Goal: Transaction & Acquisition: Download file/media

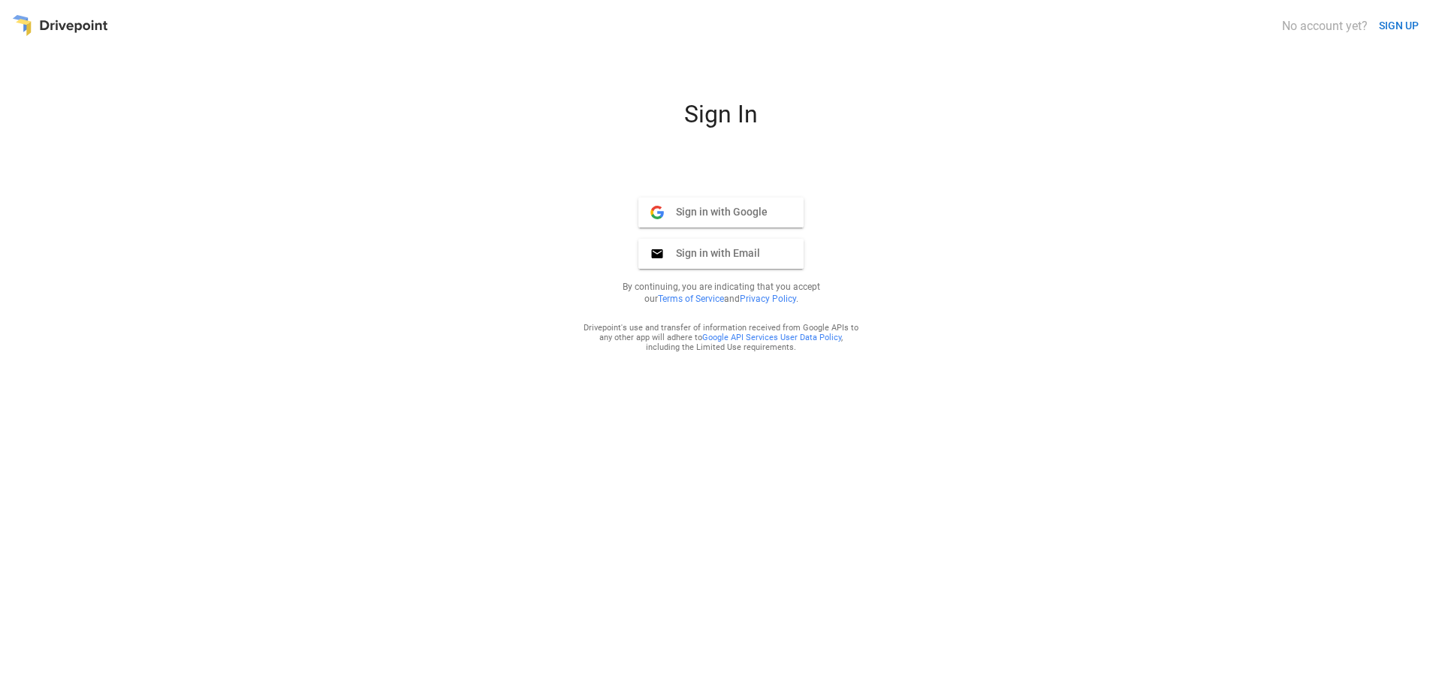
click at [750, 209] on span "Sign in with Google" at bounding box center [716, 212] width 104 height 14
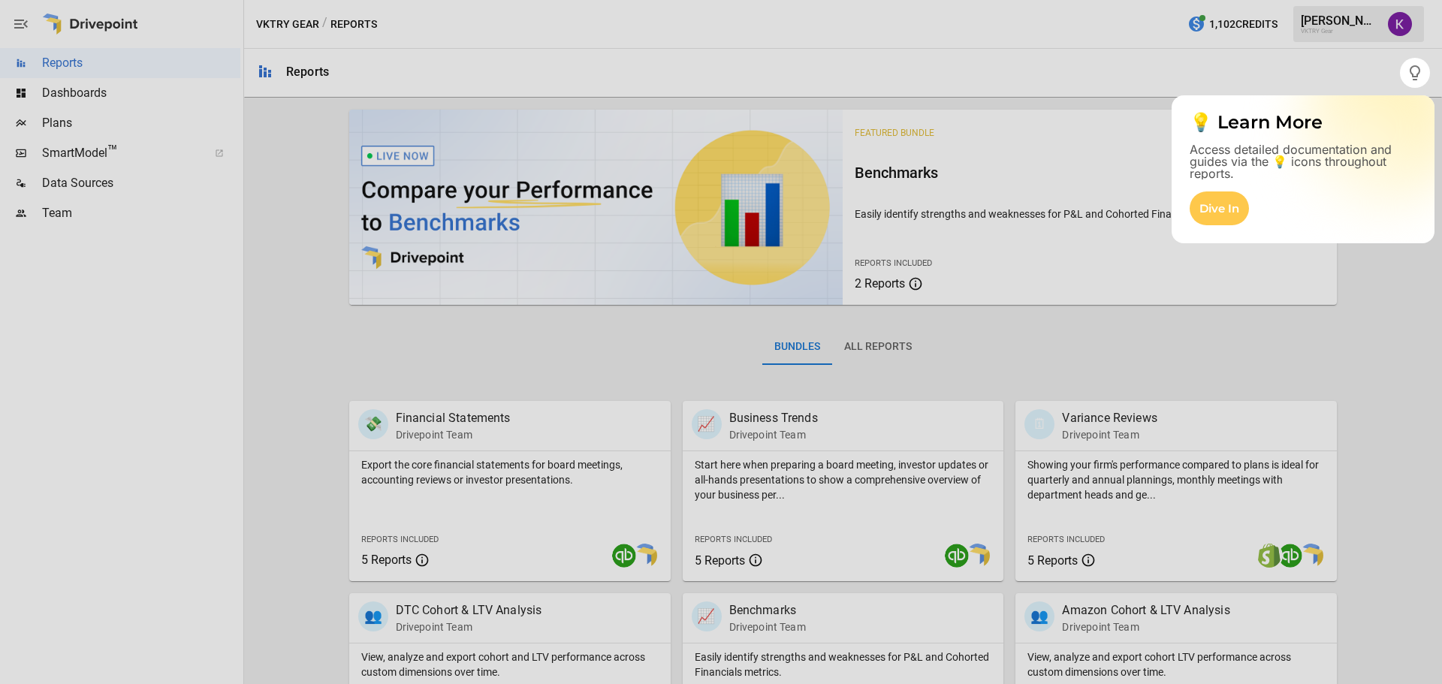
click at [105, 94] on div at bounding box center [721, 386] width 1442 height 596
click at [1213, 204] on div "Dive In" at bounding box center [1219, 209] width 59 height 34
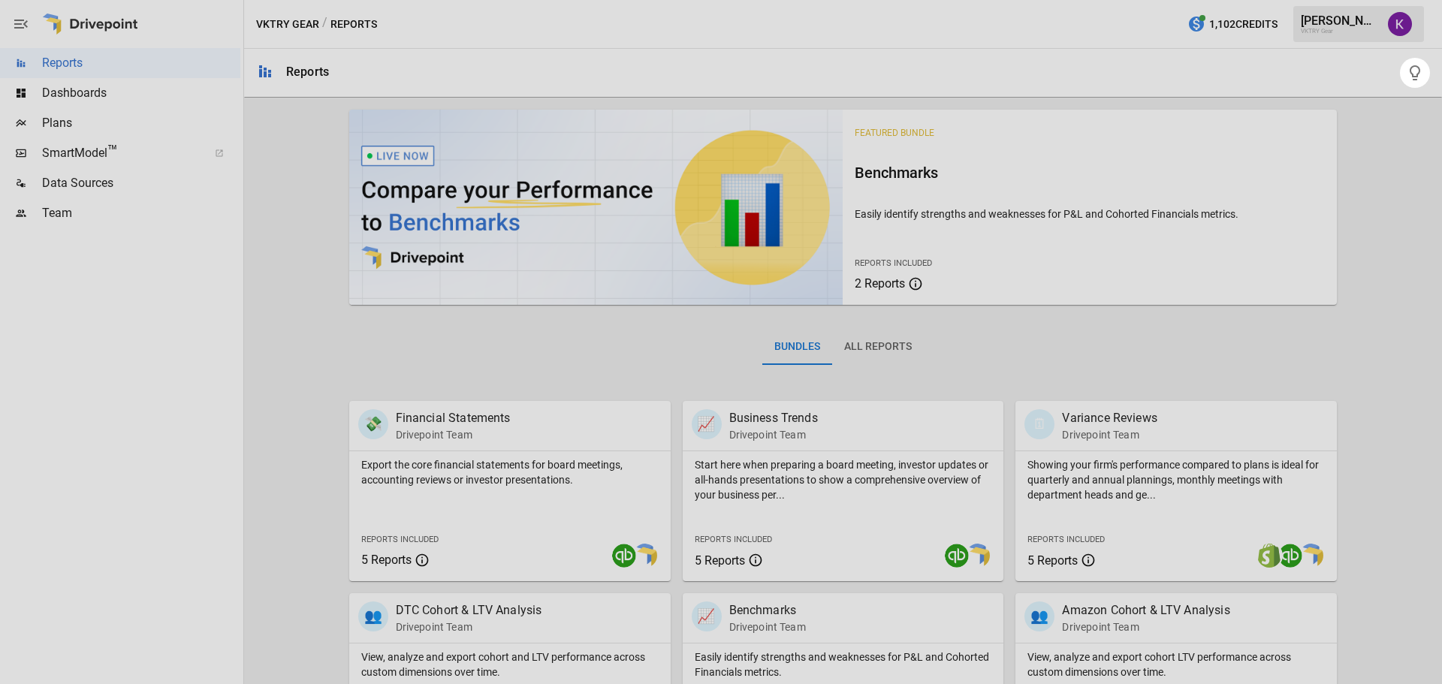
click at [113, 100] on div at bounding box center [721, 386] width 1442 height 596
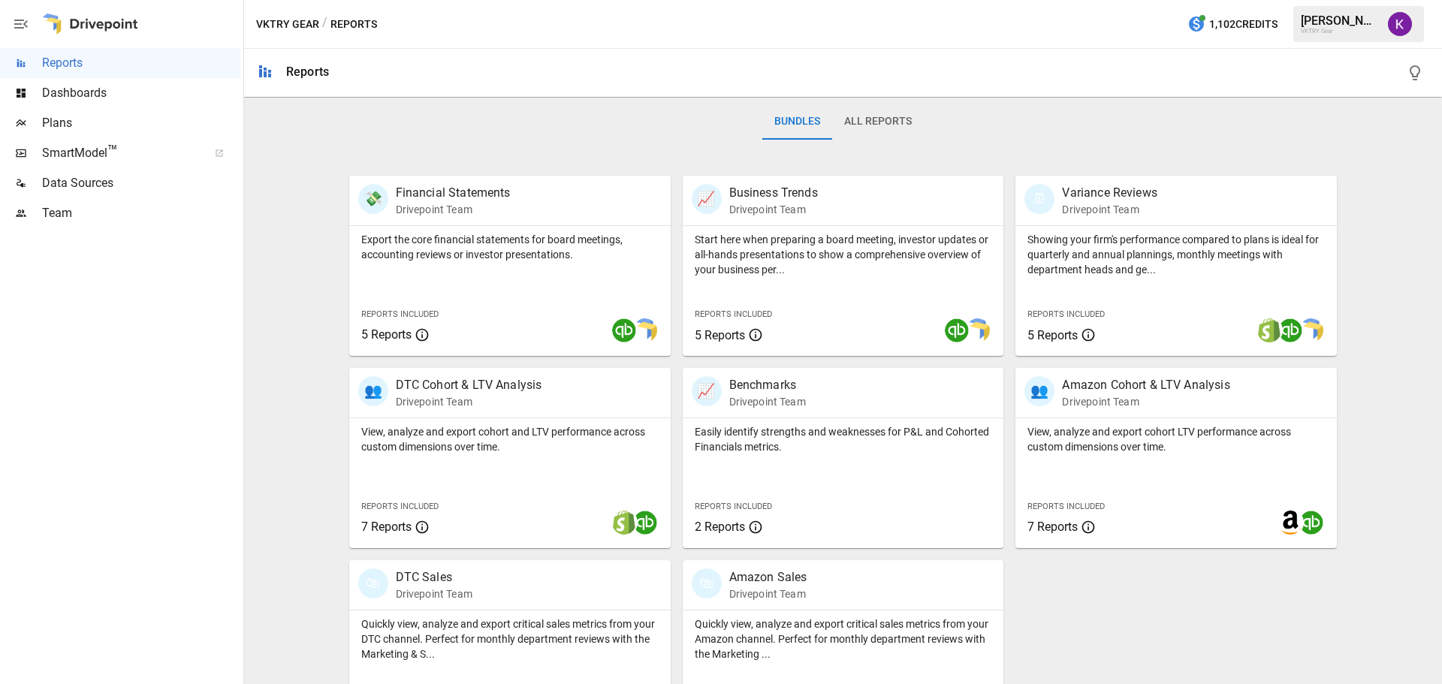
scroll to position [288, 0]
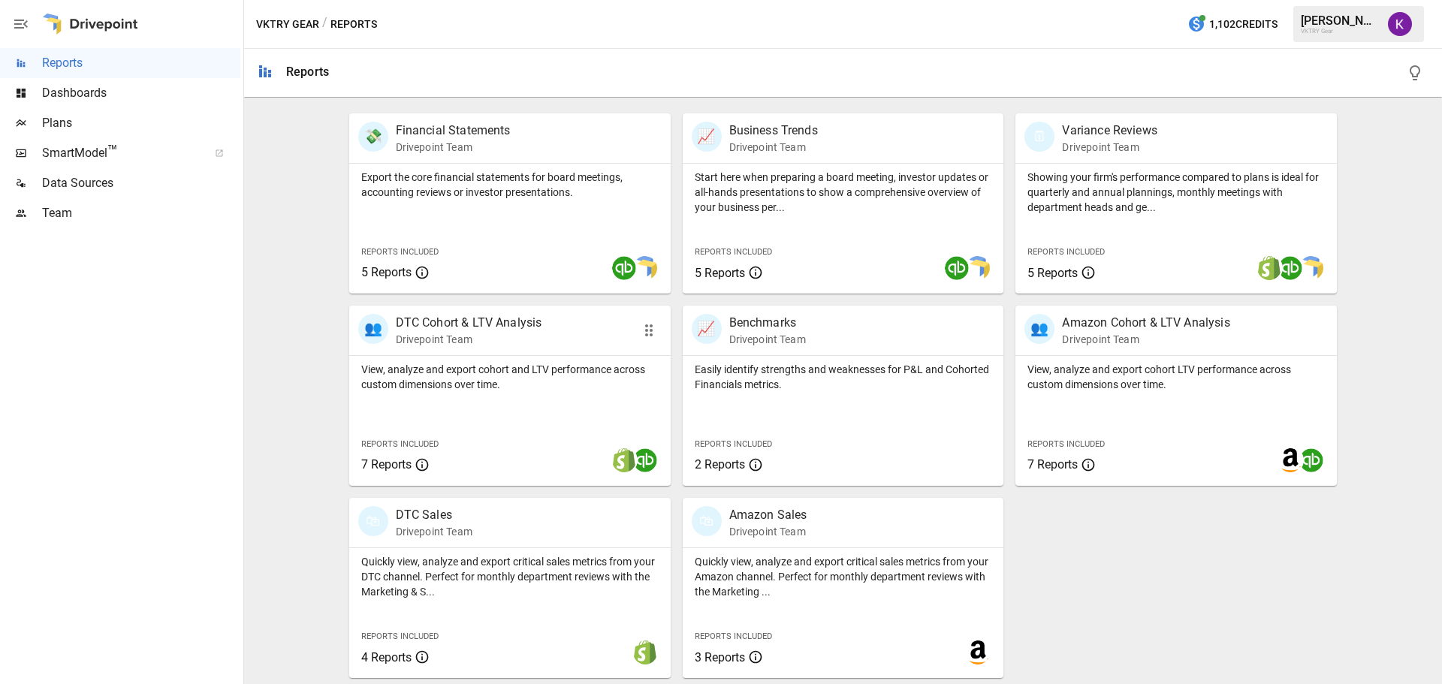
click at [523, 327] on p "DTC Cohort & LTV Analysis" at bounding box center [469, 323] width 146 height 18
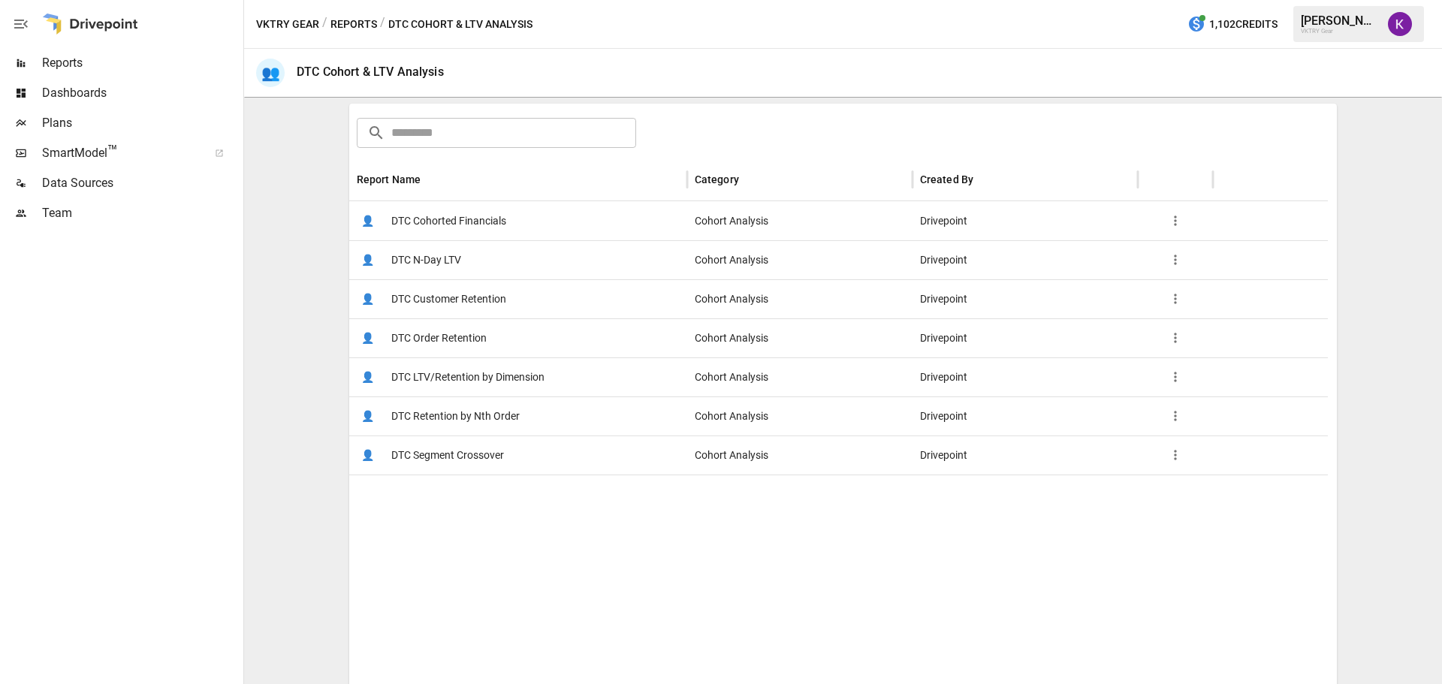
scroll to position [225, 0]
click at [478, 220] on span "DTC Cohorted Financials" at bounding box center [448, 217] width 115 height 38
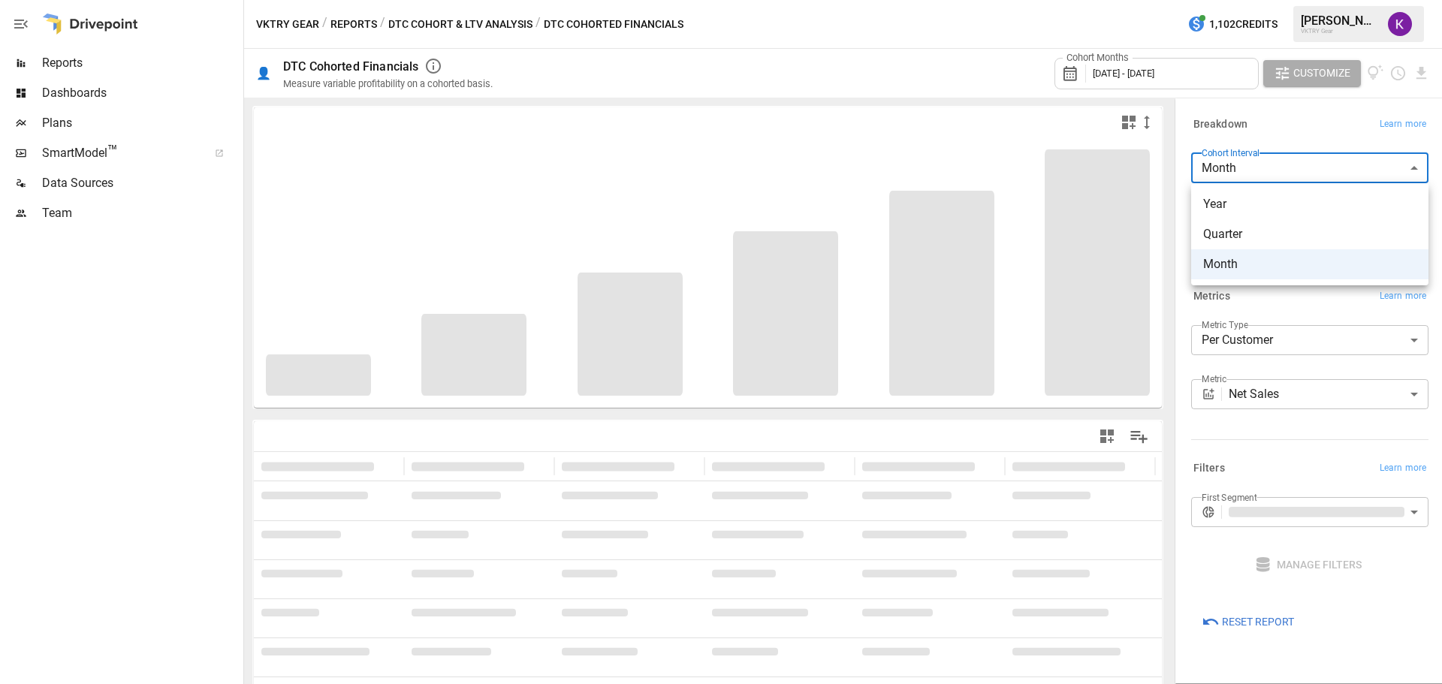
click at [1271, 0] on body "**********" at bounding box center [721, 0] width 1442 height 0
click at [1271, 158] on div at bounding box center [721, 342] width 1442 height 684
click at [1258, 0] on body "**********" at bounding box center [721, 0] width 1442 height 0
click at [1236, 207] on span "Year" at bounding box center [1309, 204] width 213 height 18
type input "****"
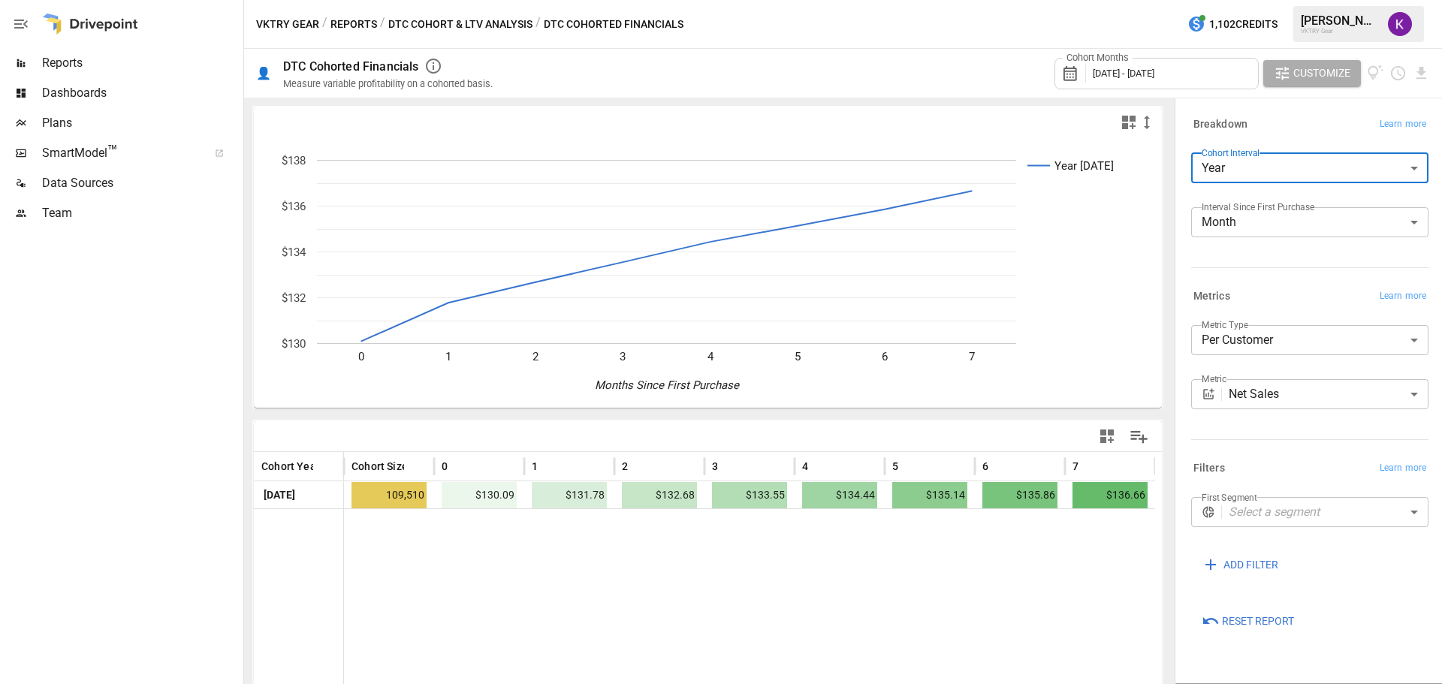
click at [1130, 71] on span "[DATE] - [DATE]" at bounding box center [1124, 73] width 62 height 11
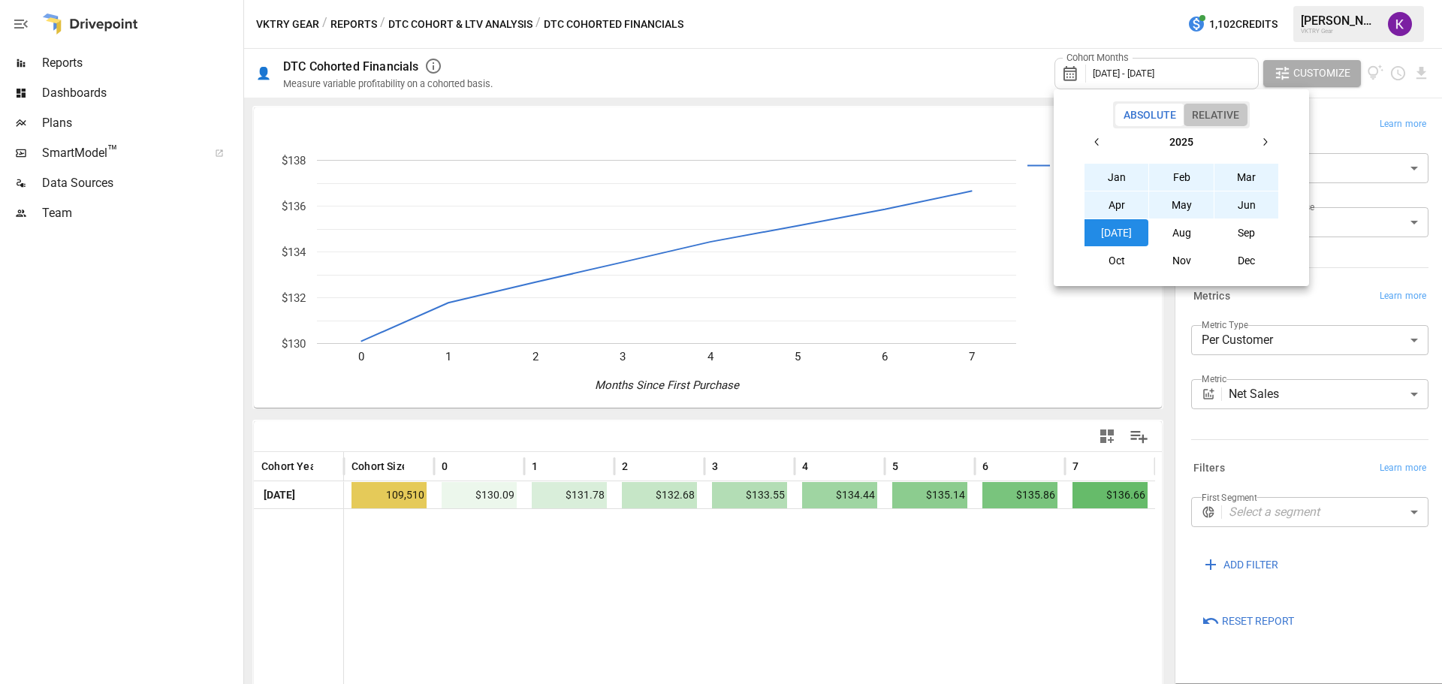
click at [1222, 115] on button "Relative" at bounding box center [1216, 115] width 64 height 23
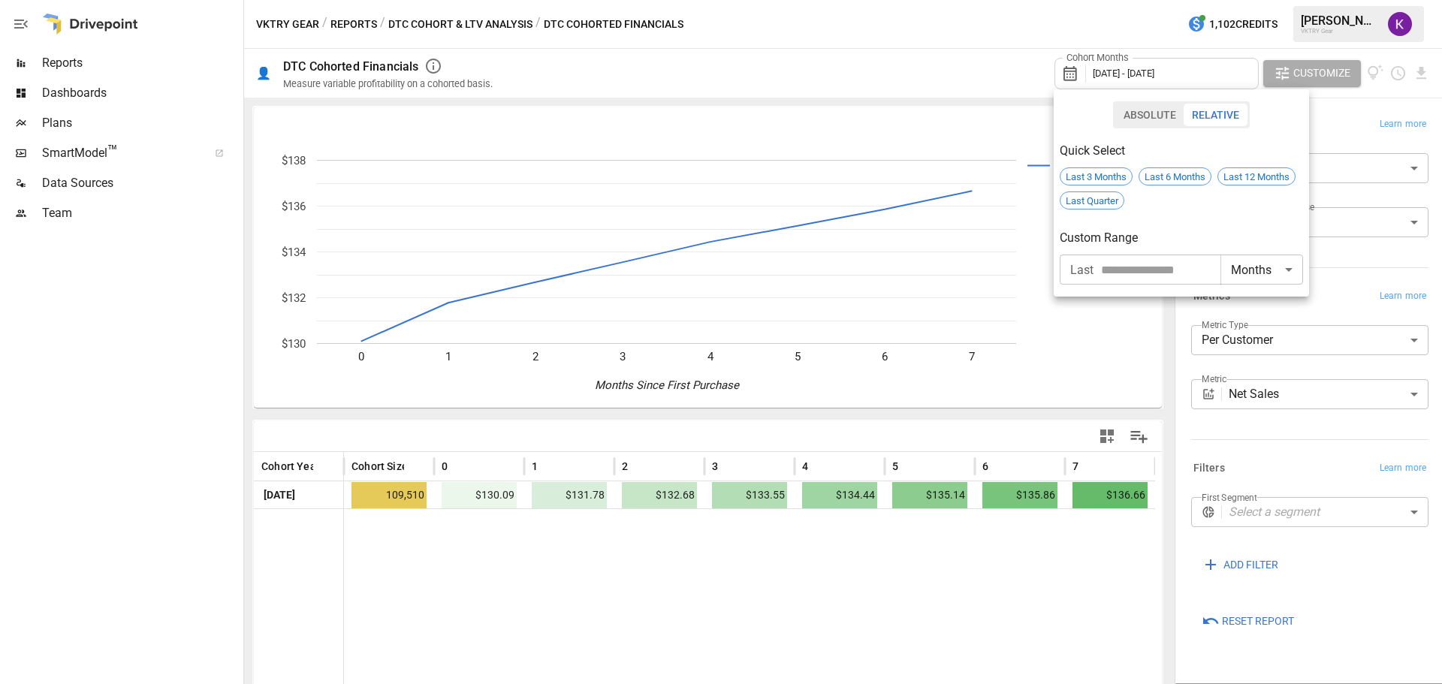
click at [1213, 263] on input "*" at bounding box center [1160, 270] width 119 height 30
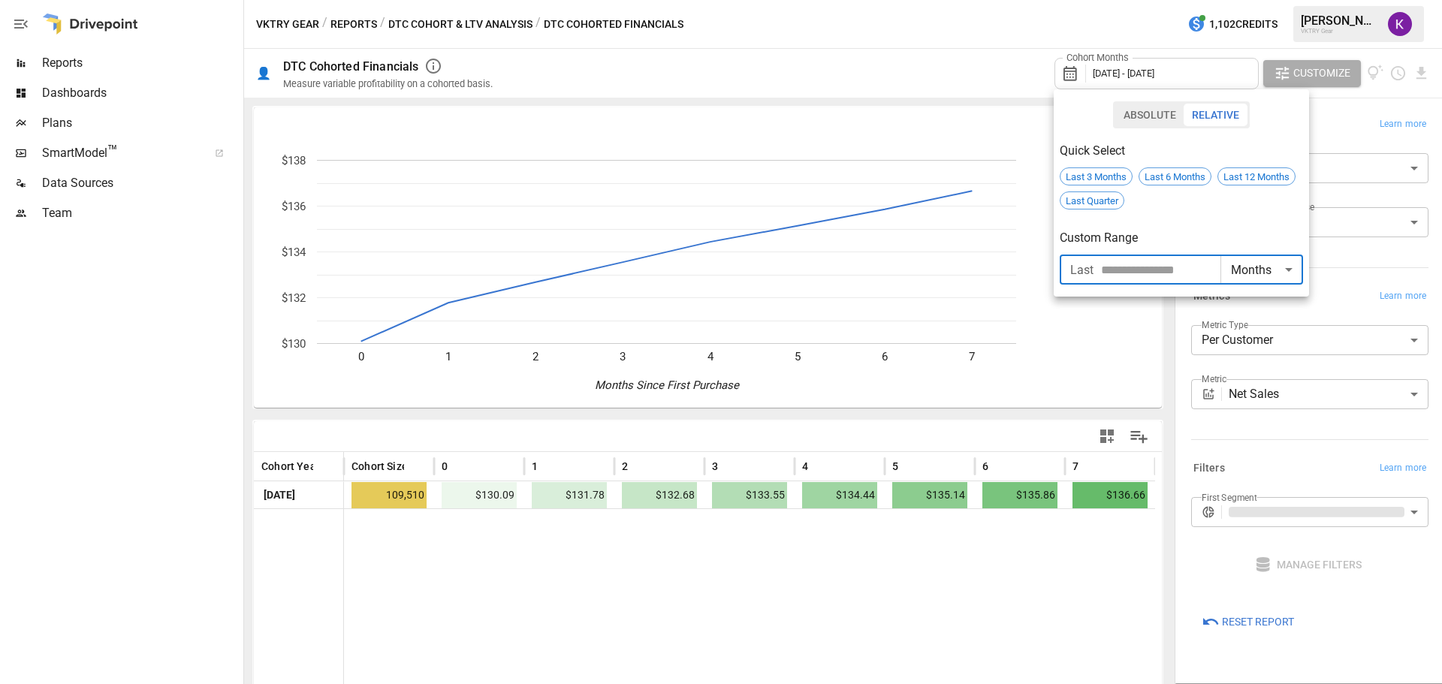
click at [1213, 263] on input "*" at bounding box center [1160, 270] width 119 height 30
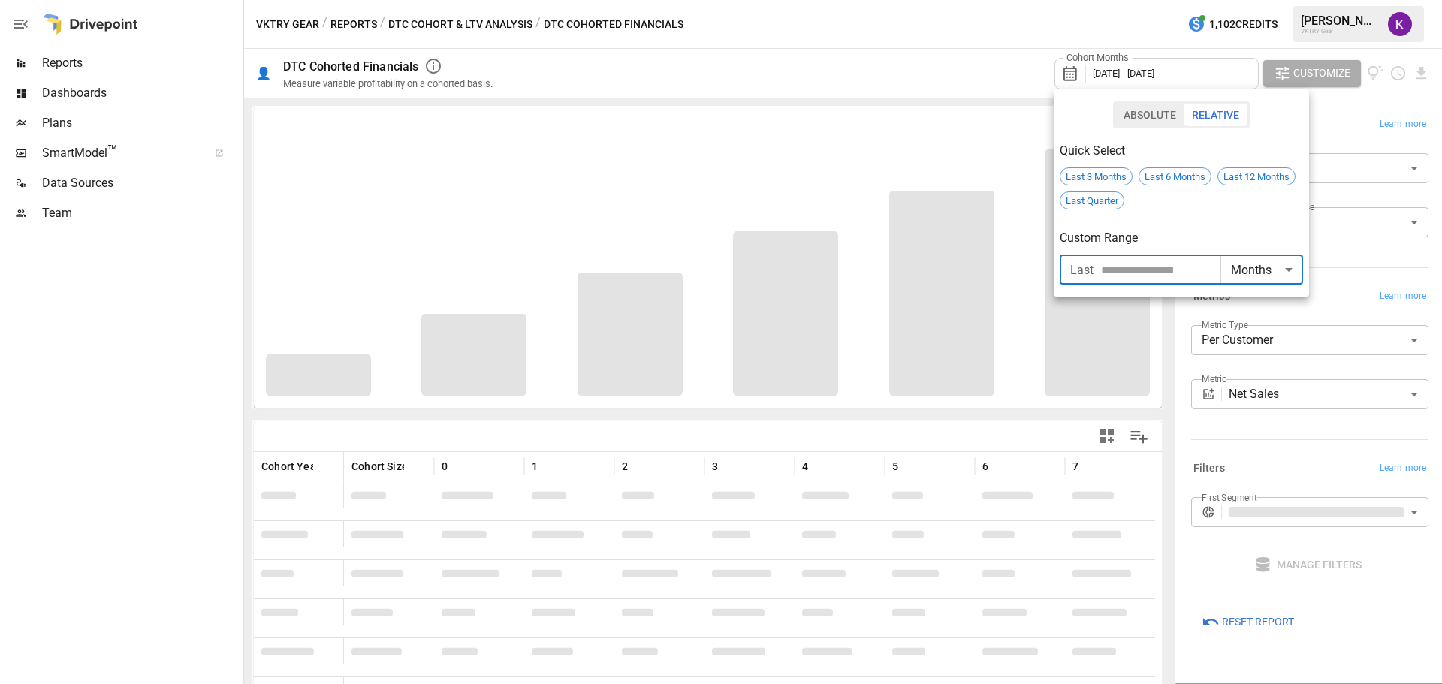
click at [1213, 263] on input "*" at bounding box center [1160, 270] width 119 height 30
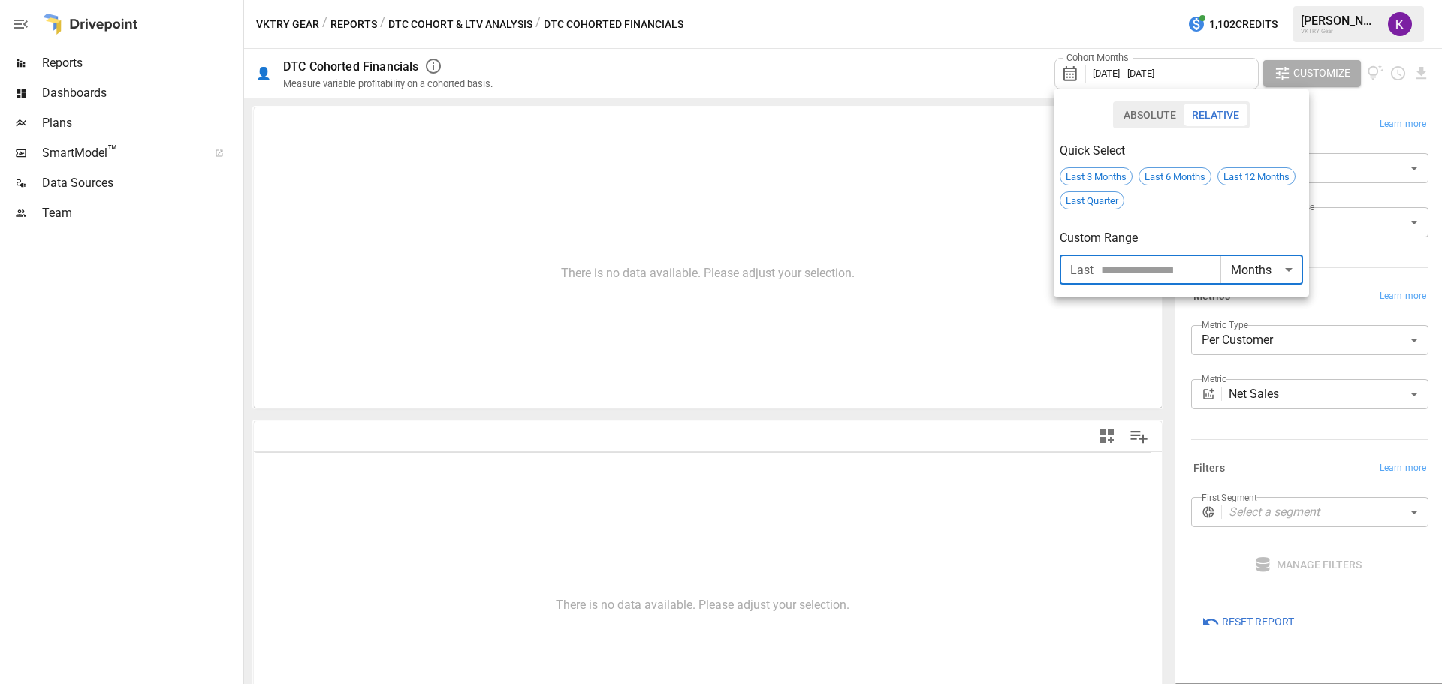
click at [1212, 263] on input "*" at bounding box center [1160, 270] width 119 height 30
click at [1216, 273] on input "*" at bounding box center [1160, 270] width 119 height 30
type input "*"
click at [1216, 264] on input "*" at bounding box center [1160, 270] width 119 height 30
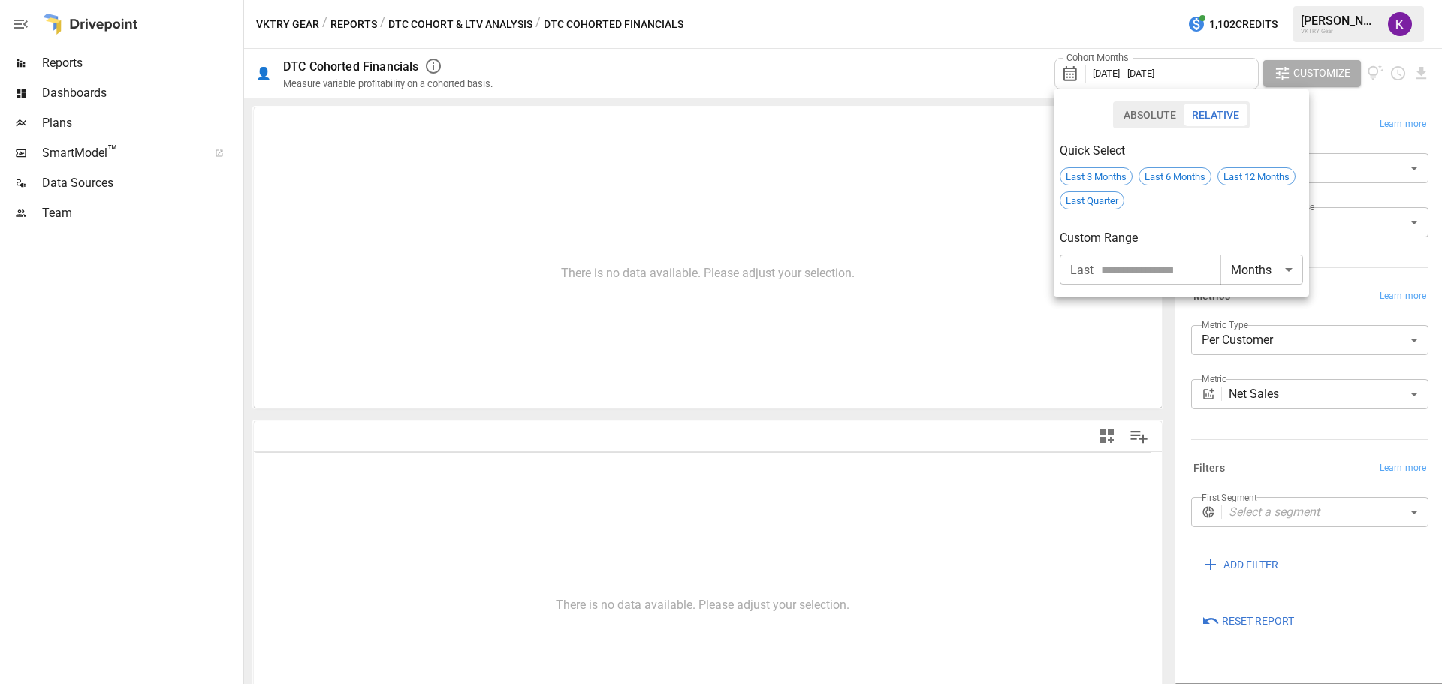
click at [1335, 134] on div at bounding box center [721, 342] width 1442 height 684
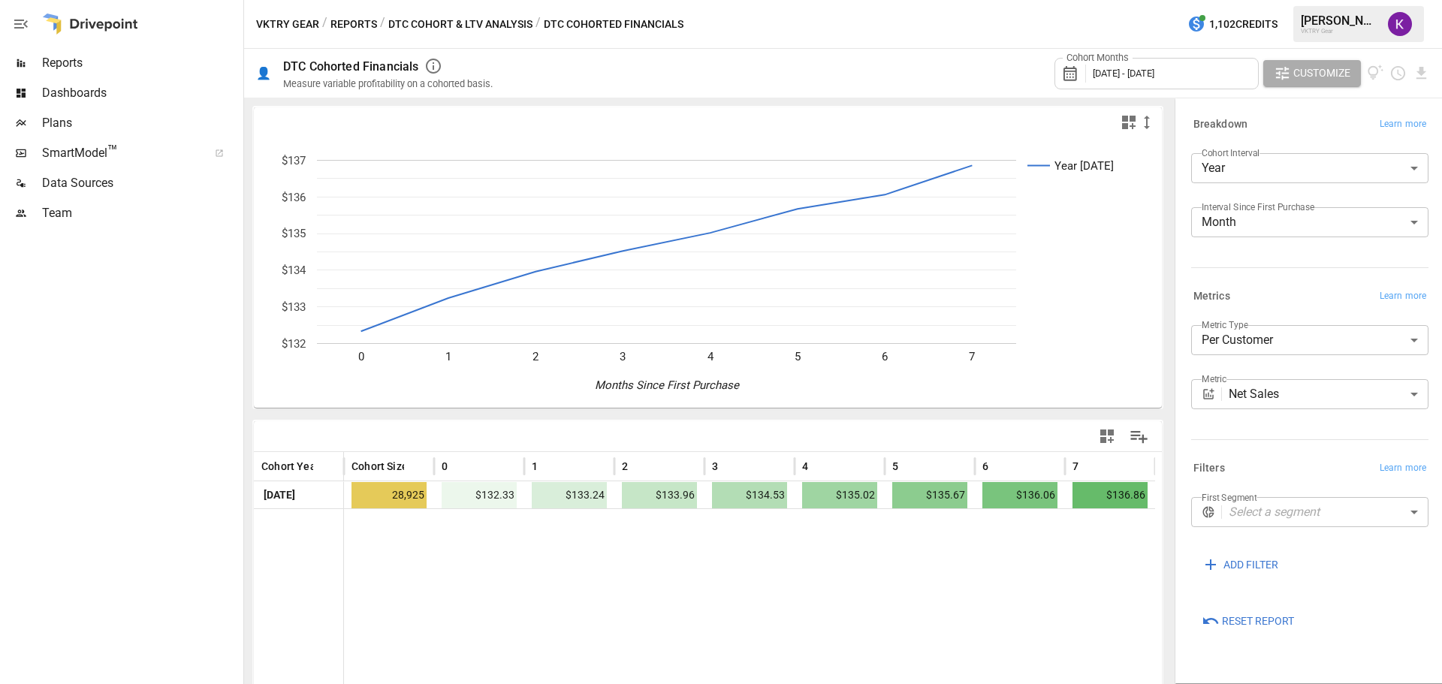
click at [1124, 71] on span "[DATE] - [DATE]" at bounding box center [1124, 73] width 62 height 11
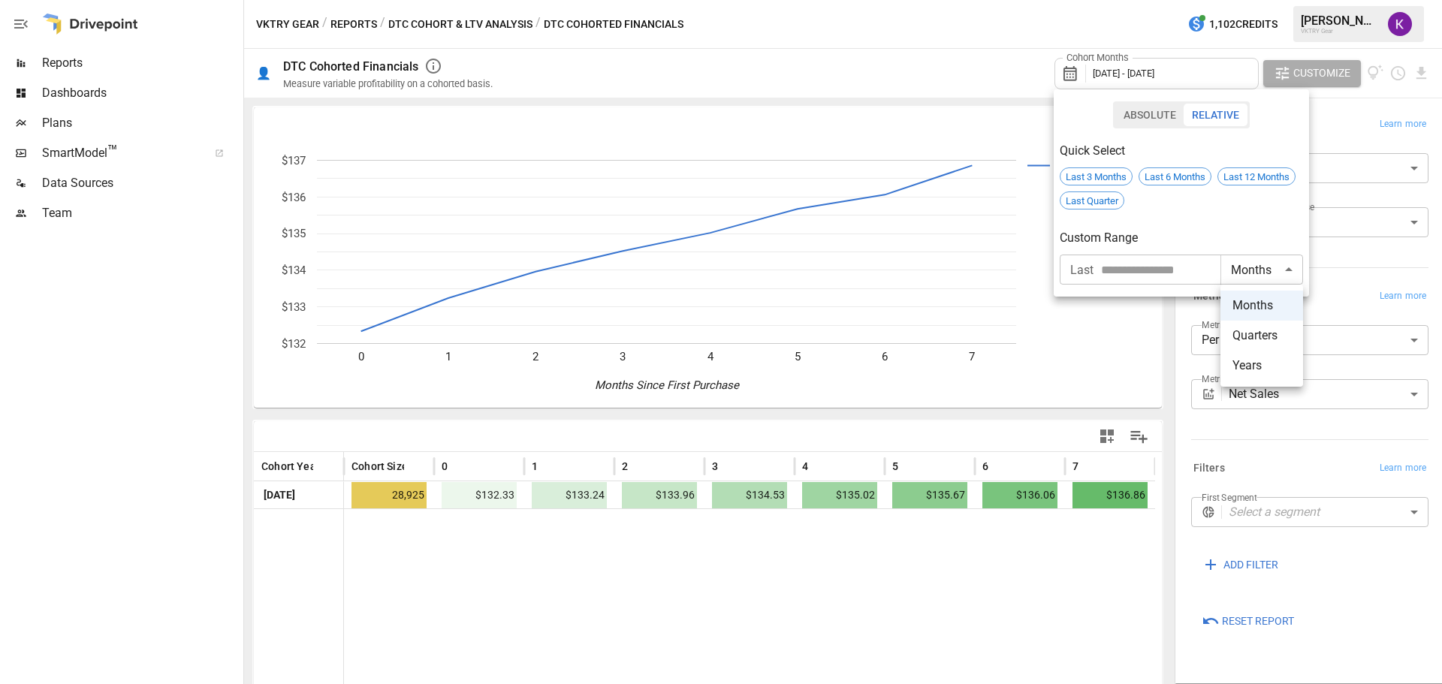
click at [1260, 0] on body "**********" at bounding box center [721, 0] width 1442 height 0
click at [1209, 236] on div at bounding box center [721, 342] width 1442 height 684
drag, startPoint x: 485, startPoint y: 578, endPoint x: 465, endPoint y: 570, distance: 21.6
click at [485, 578] on div at bounding box center [721, 342] width 1442 height 684
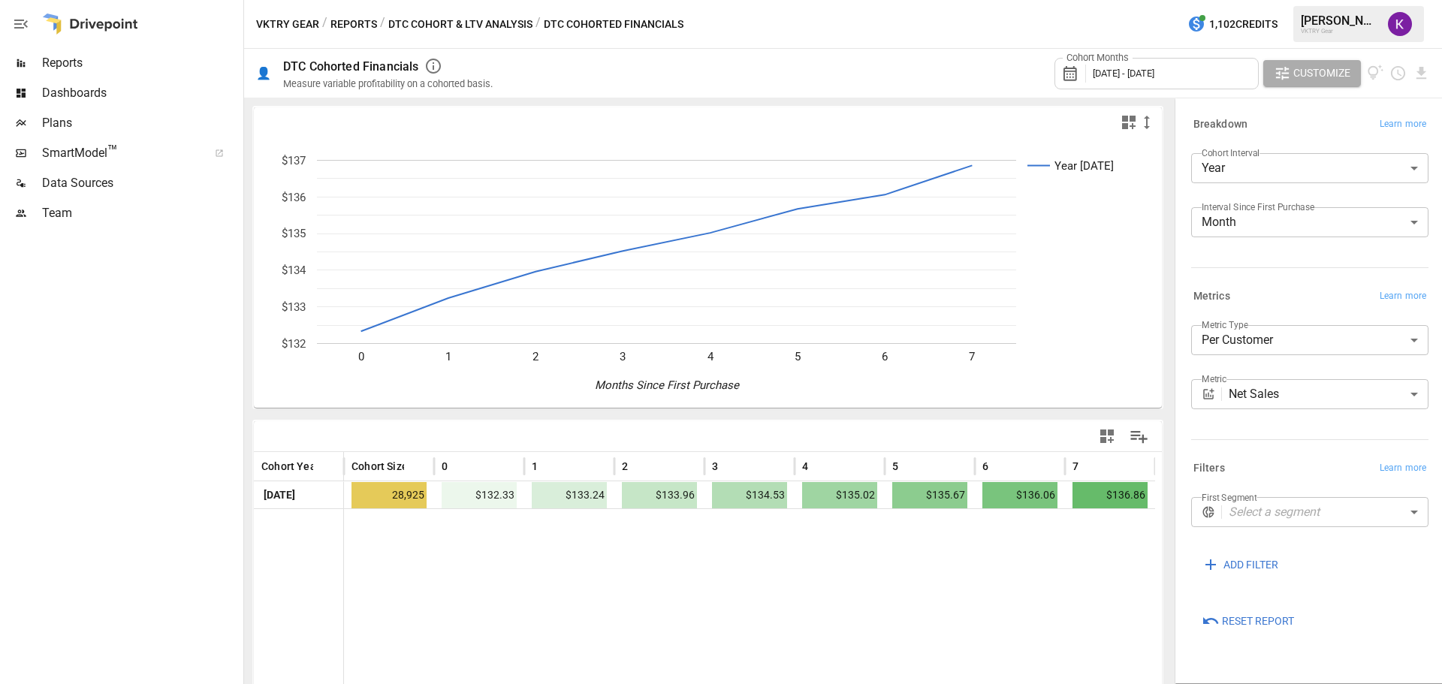
click at [1218, 0] on body "**********" at bounding box center [721, 0] width 1442 height 0
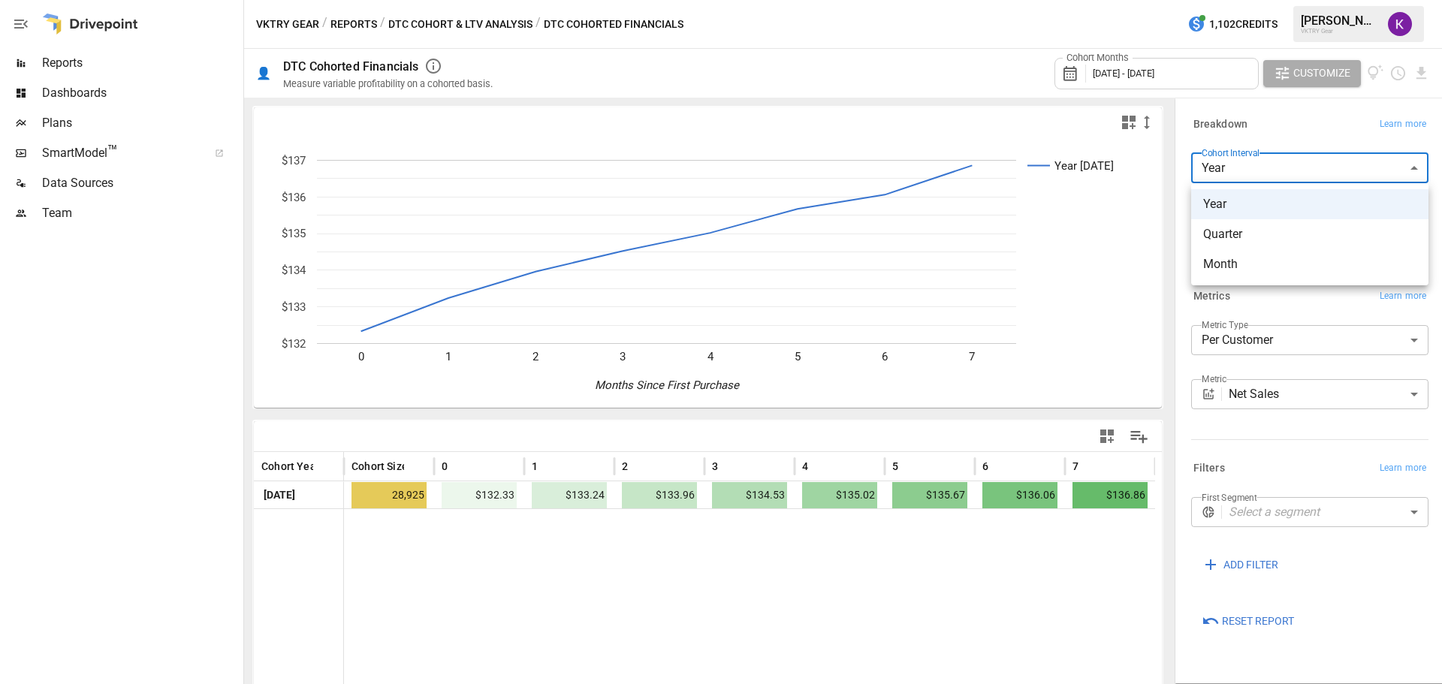
click at [1255, 264] on span "Month" at bounding box center [1309, 264] width 213 height 18
type input "*****"
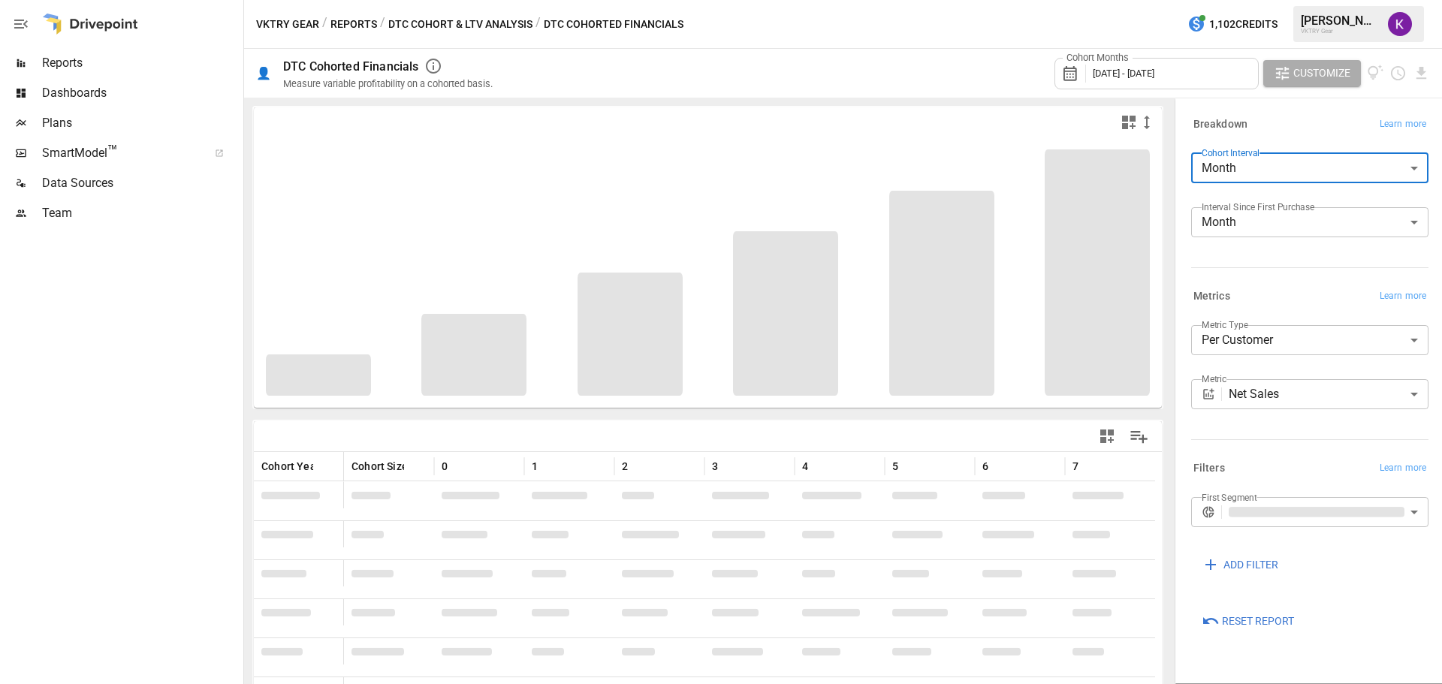
click at [1075, 69] on icon at bounding box center [1070, 73] width 14 height 15
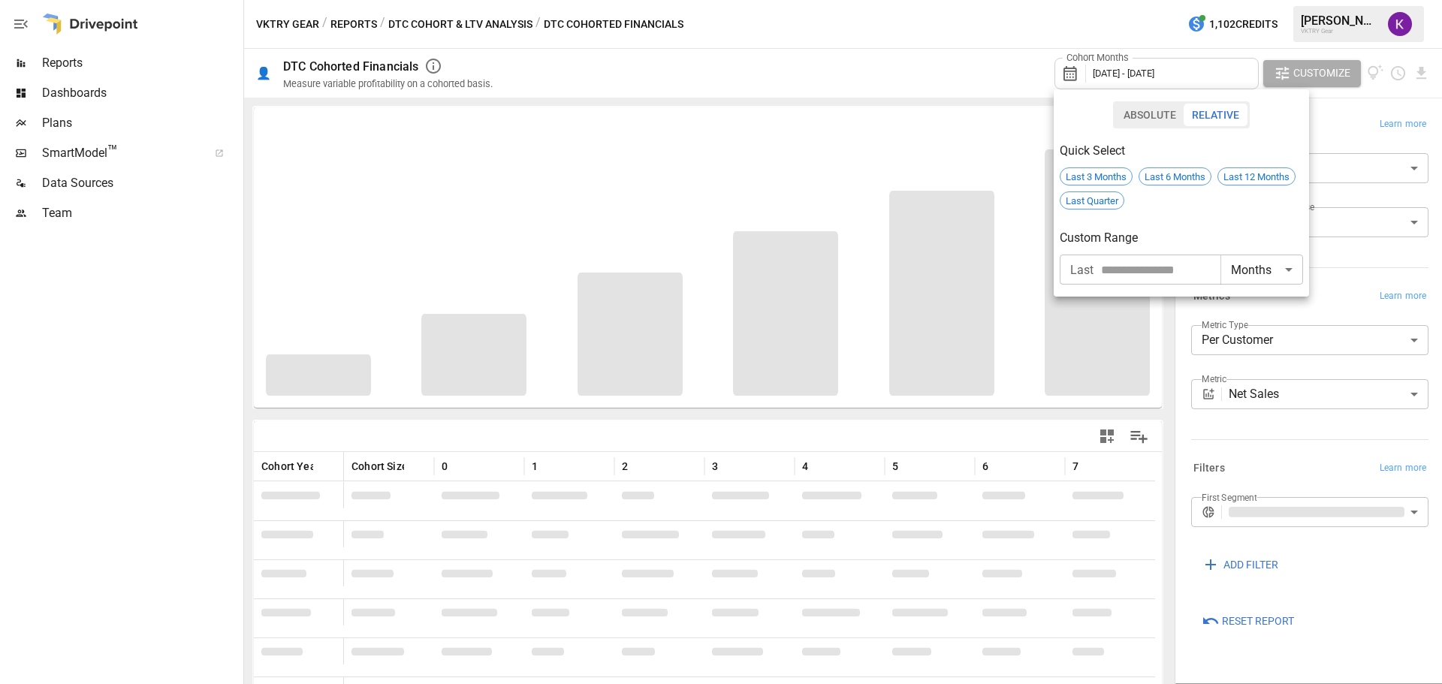
click at [1164, 106] on button "Absolute" at bounding box center [1149, 115] width 69 height 23
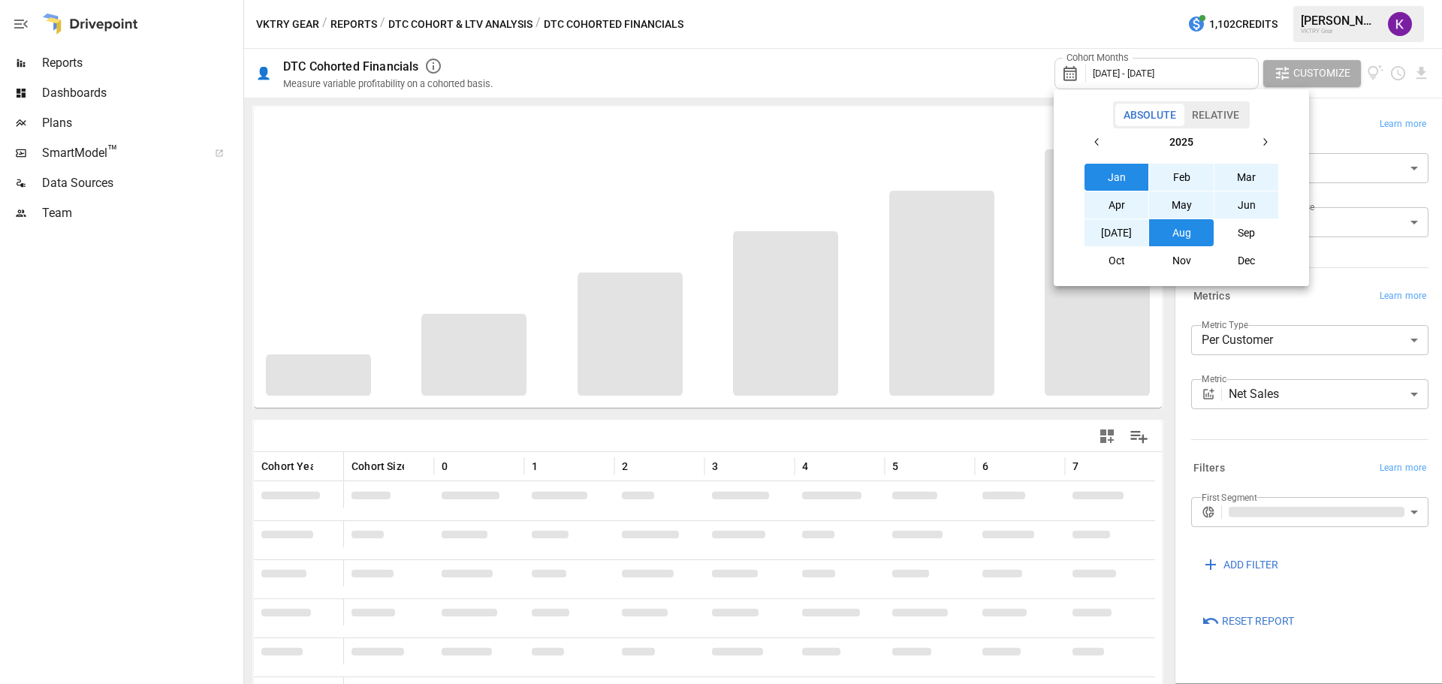
click at [1093, 142] on icon "button" at bounding box center [1097, 142] width 12 height 12
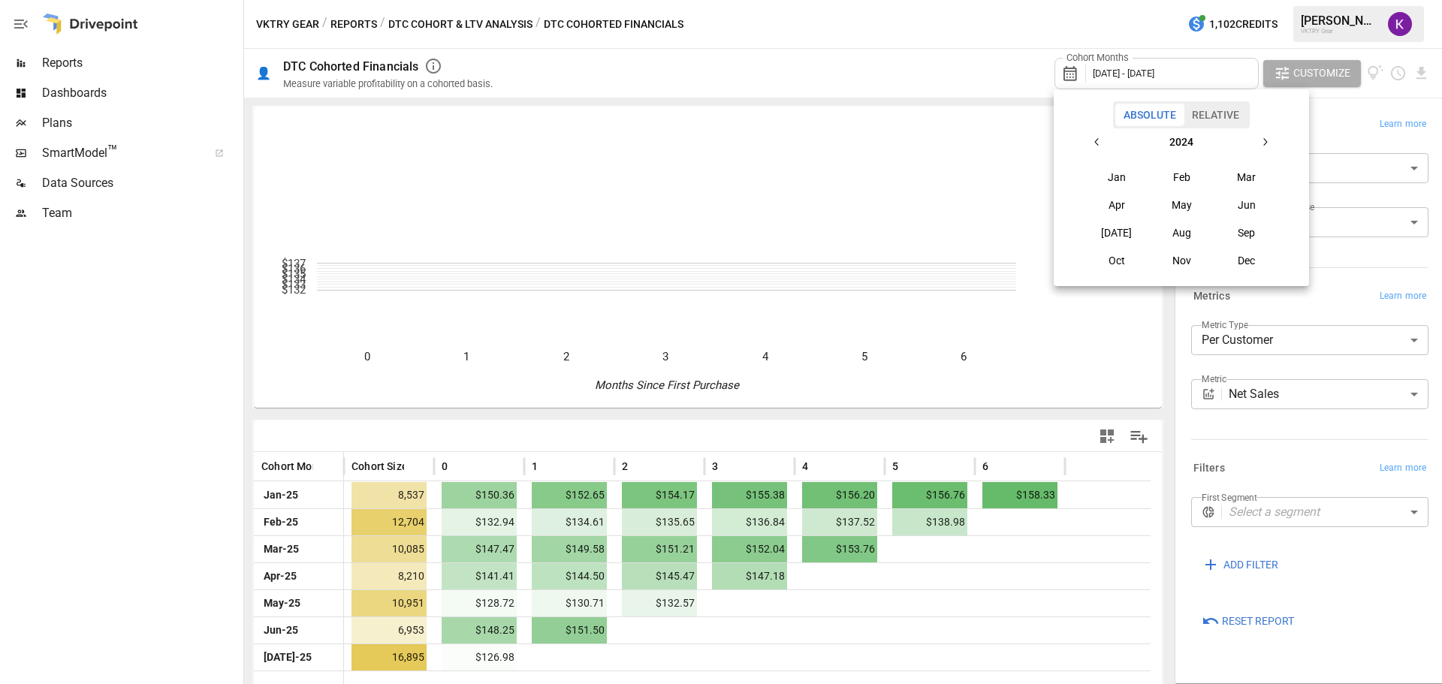
click at [1112, 181] on button "Jan" at bounding box center [1116, 177] width 65 height 27
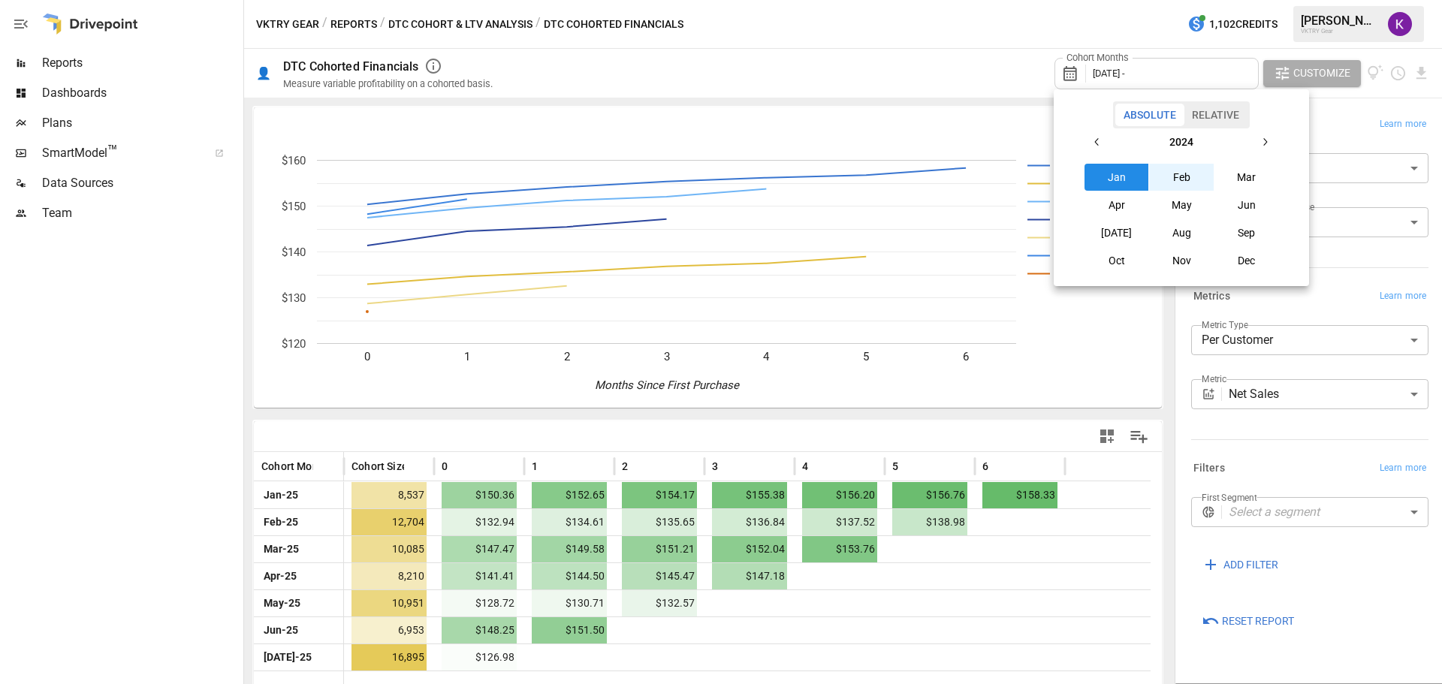
click at [1271, 134] on button "button" at bounding box center [1264, 141] width 27 height 27
click at [1124, 244] on button "[DATE]" at bounding box center [1116, 232] width 65 height 27
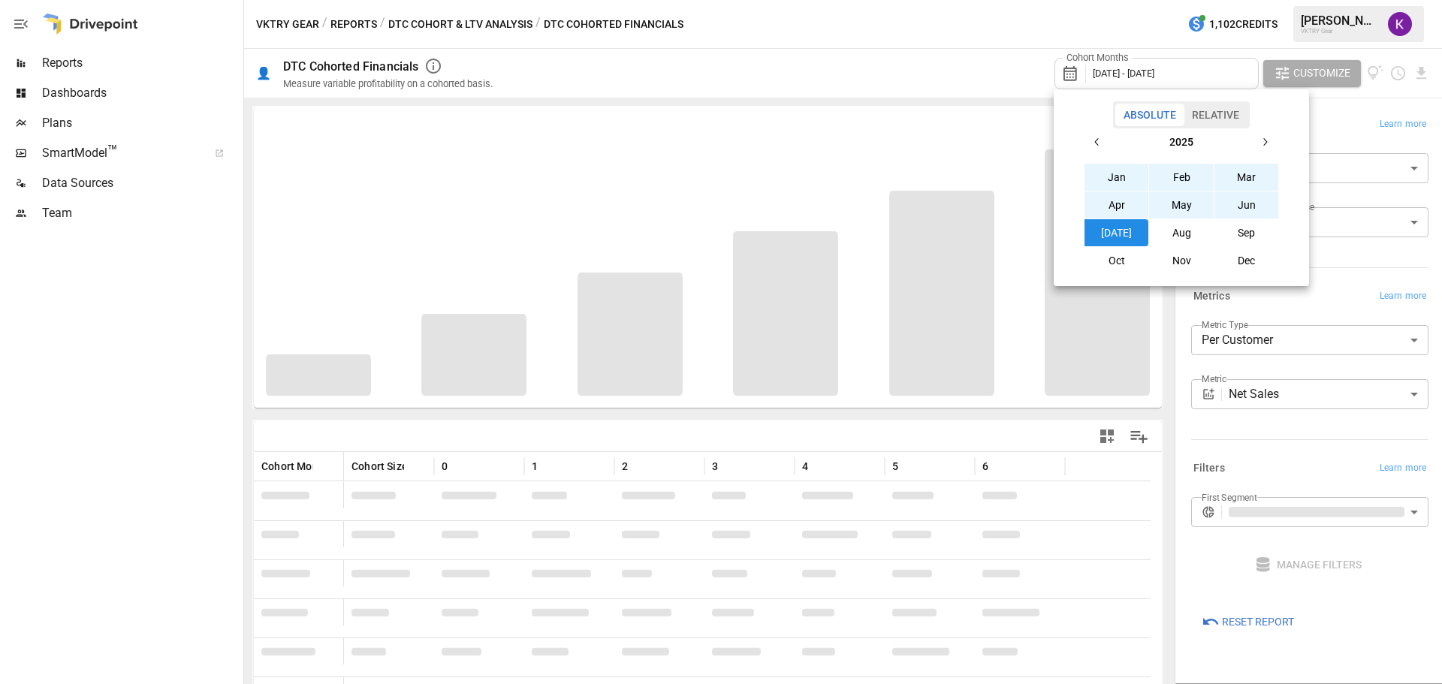
click at [1346, 104] on div at bounding box center [721, 342] width 1442 height 684
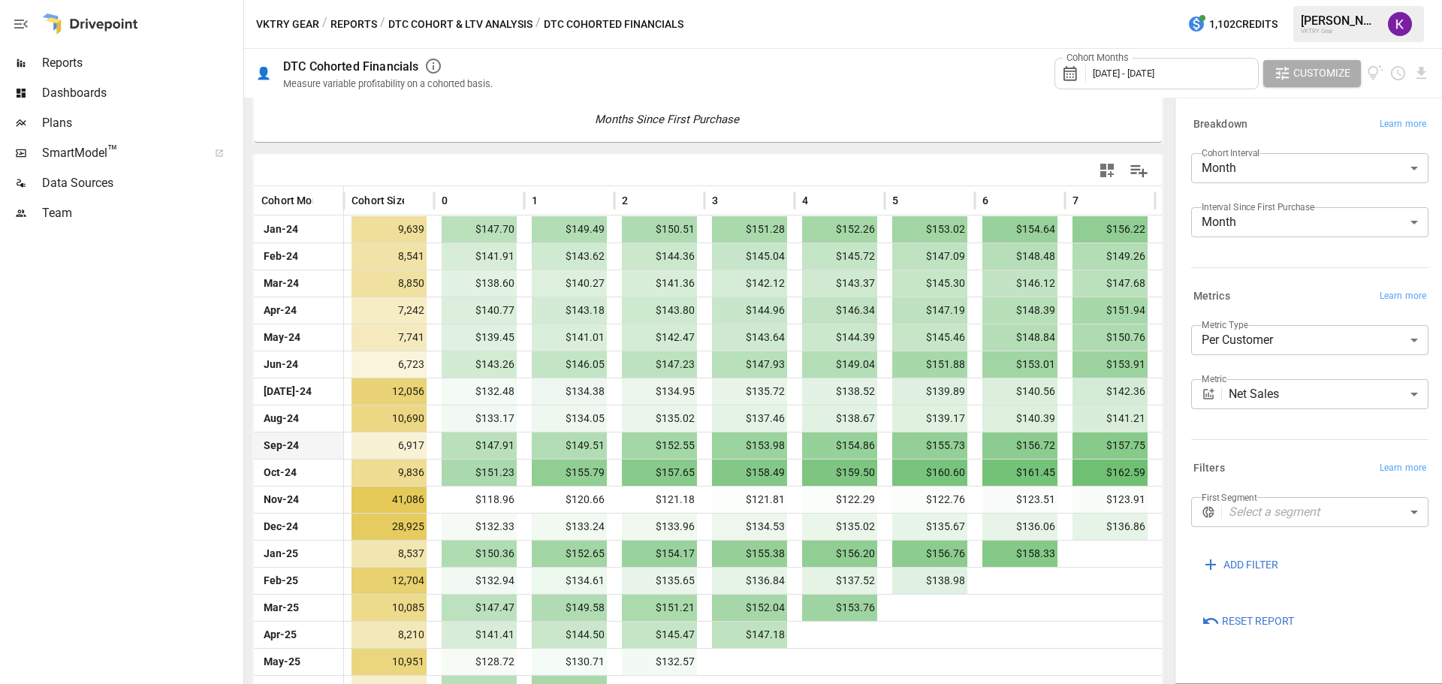
scroll to position [182, 0]
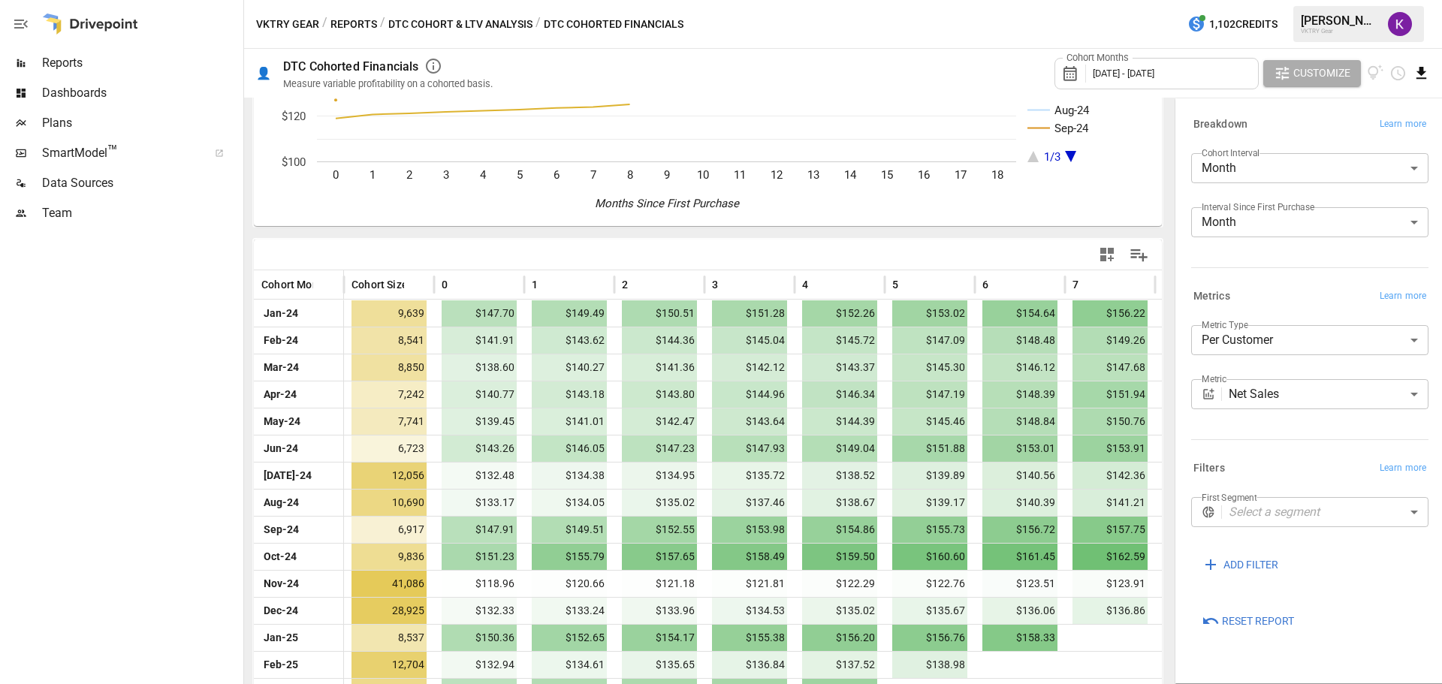
click at [1417, 71] on icon "Download report" at bounding box center [1421, 73] width 10 height 12
click at [1365, 124] on li "Download as CSV" at bounding box center [1370, 133] width 119 height 30
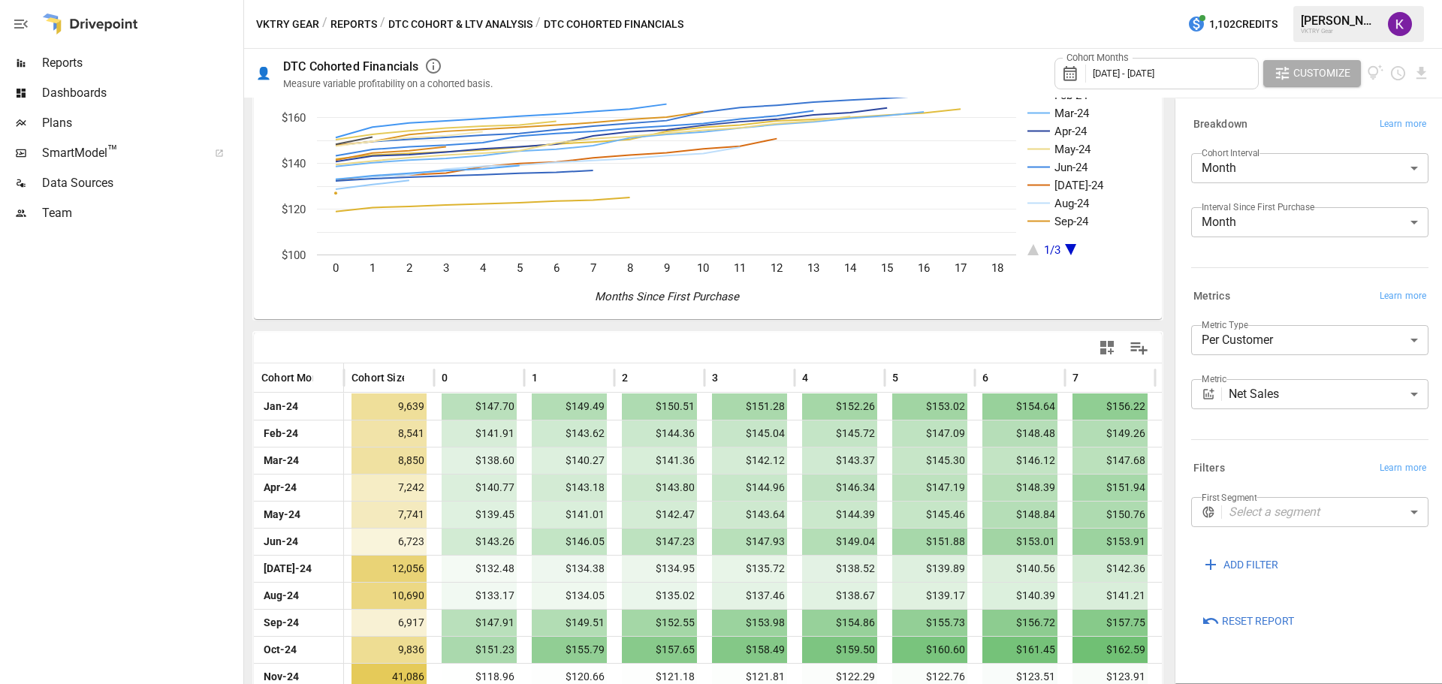
scroll to position [0, 0]
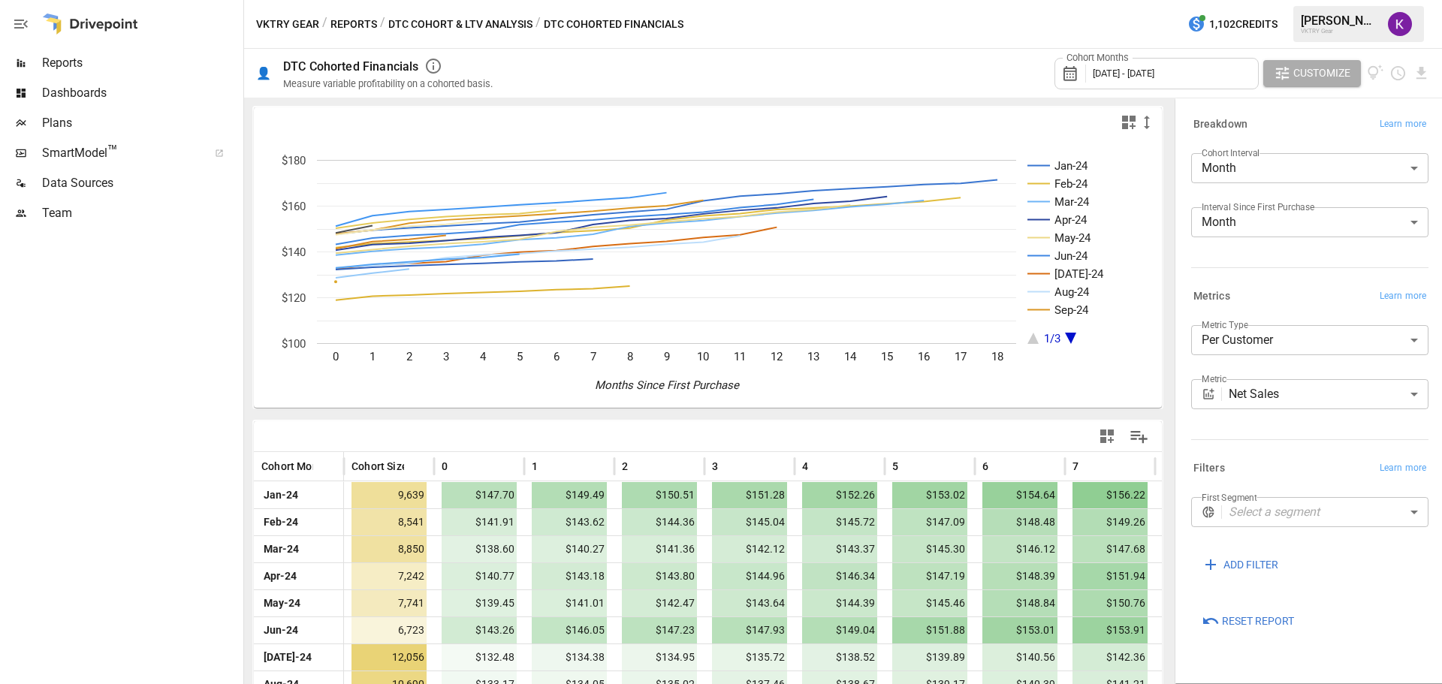
click at [1336, 0] on body "Reports Dashboards Plans SmartModel ™ Data Sources Team VKTRY Gear / Reports / …" at bounding box center [721, 0] width 1442 height 0
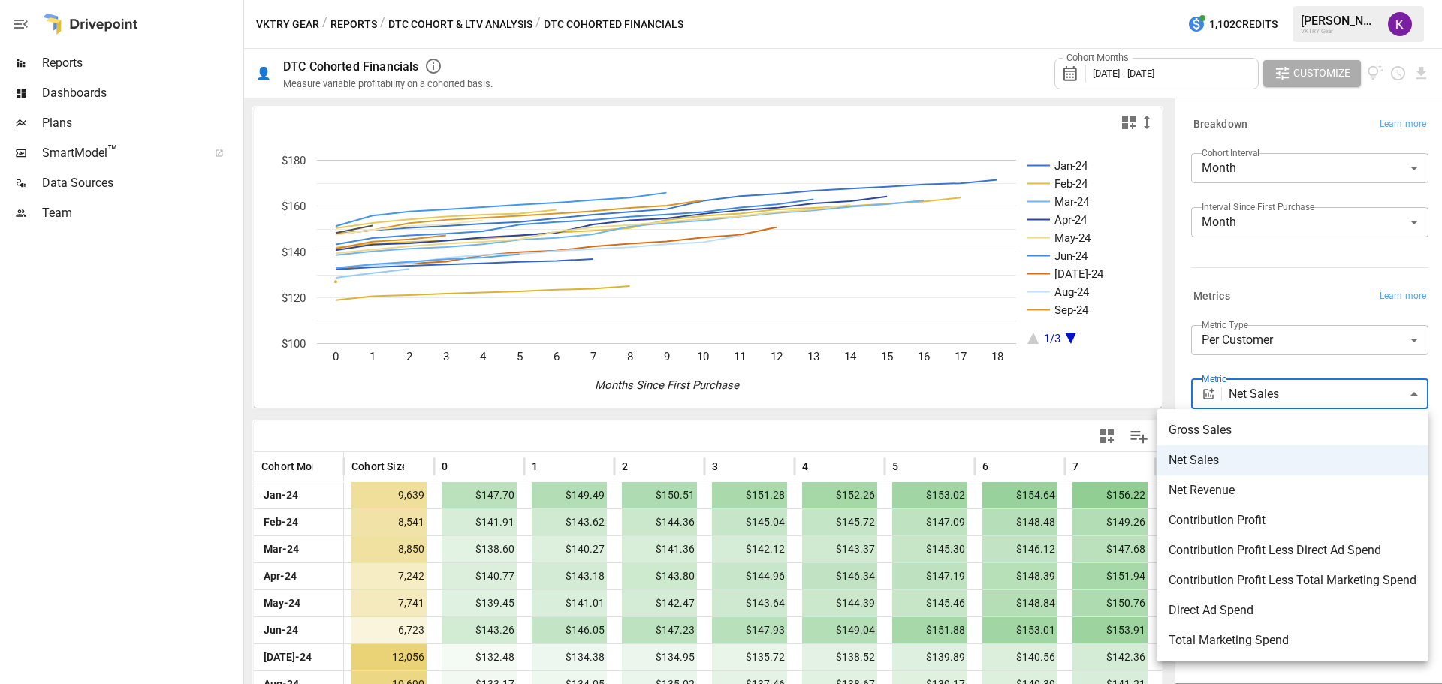
click at [1187, 366] on div at bounding box center [721, 342] width 1442 height 684
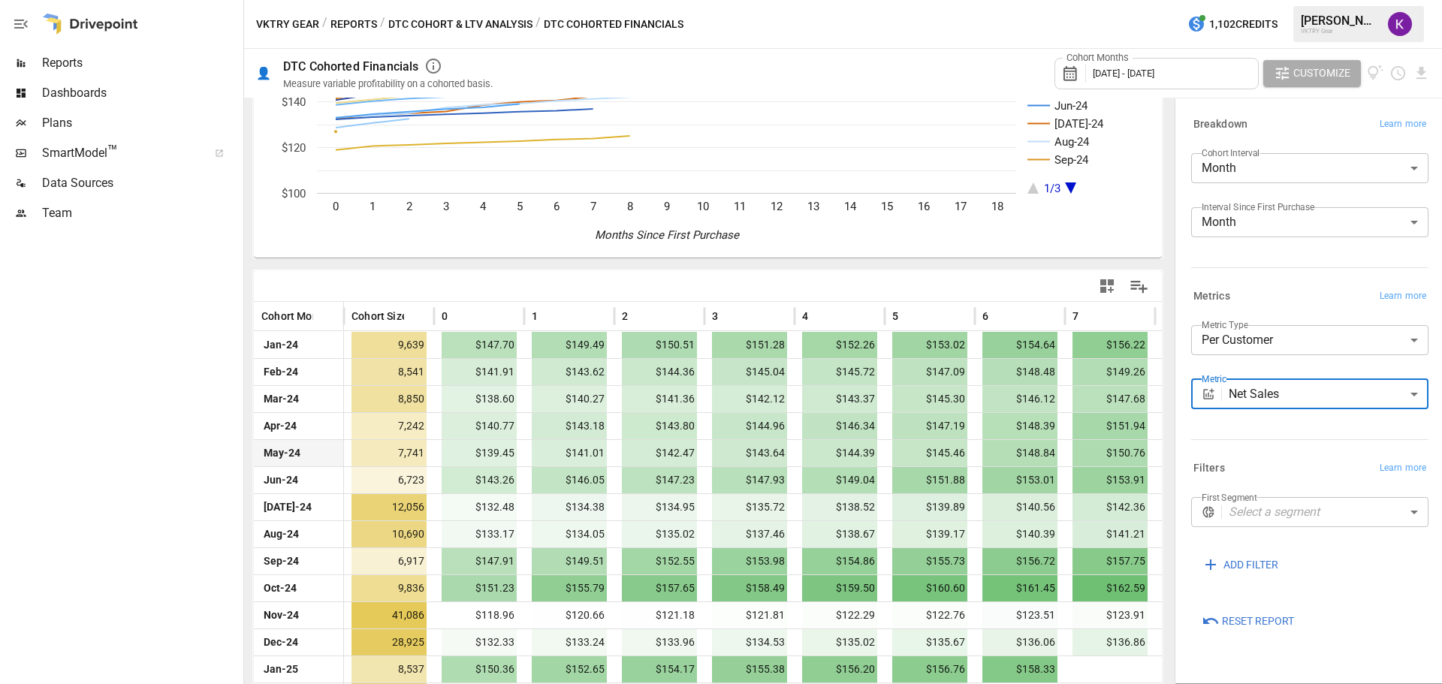
scroll to position [332, 0]
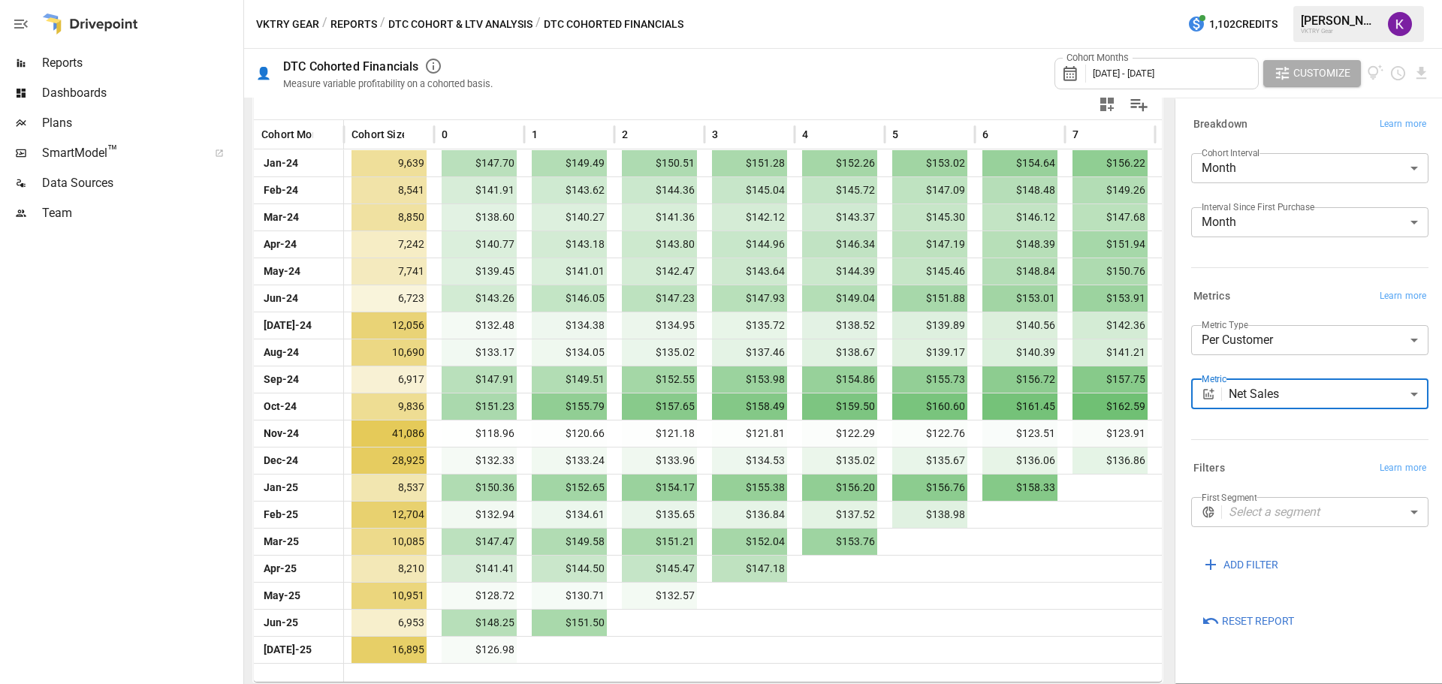
click at [86, 155] on span "SmartModel ™" at bounding box center [120, 153] width 156 height 18
